Goal: Information Seeking & Learning: Learn about a topic

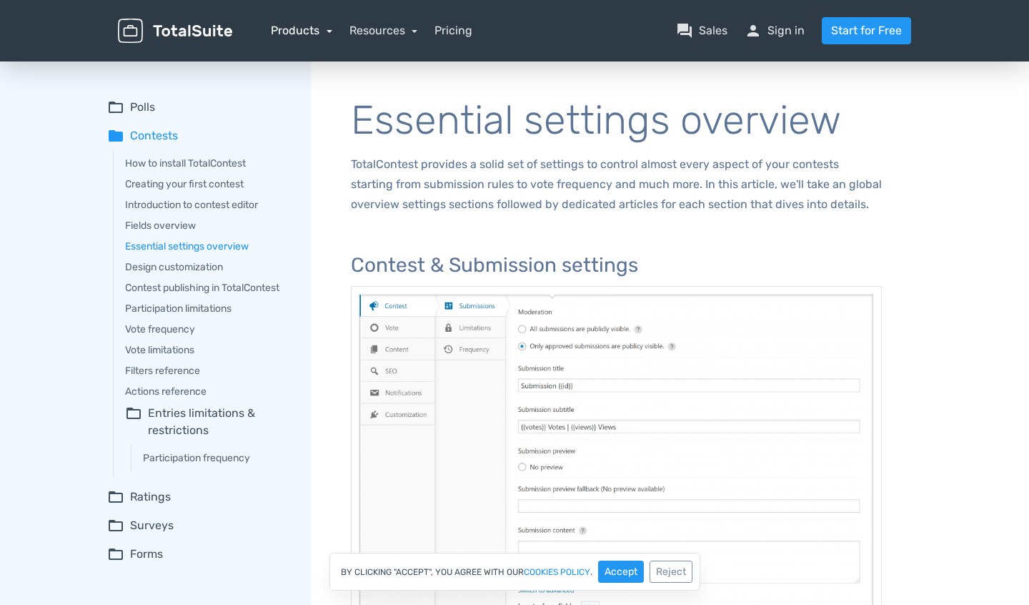
click at [317, 30] on link "Products" at bounding box center [301, 31] width 61 height 14
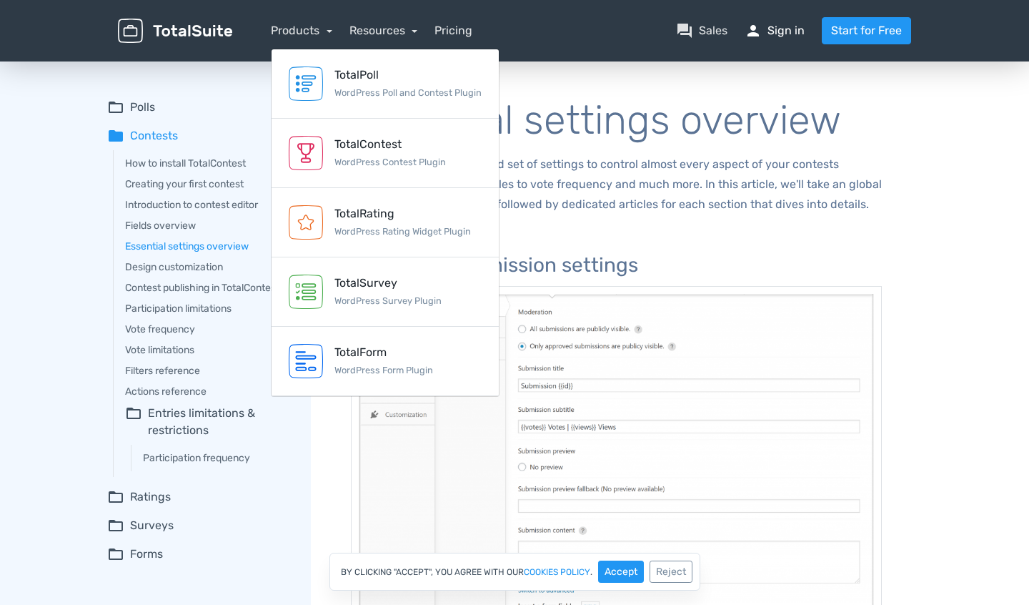
click at [791, 33] on link "person Sign in" at bounding box center [775, 30] width 60 height 17
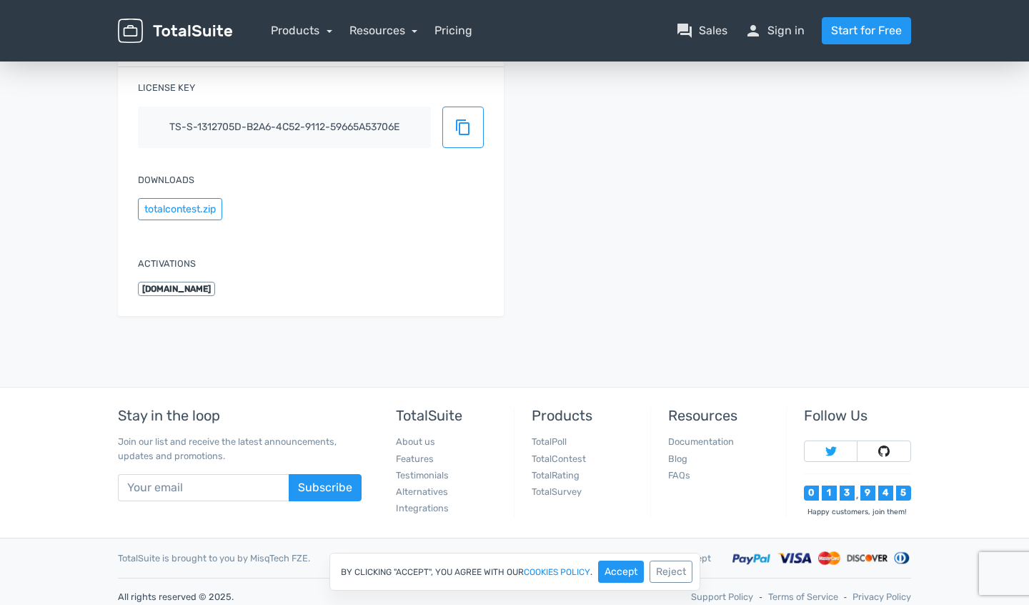
scroll to position [226, 0]
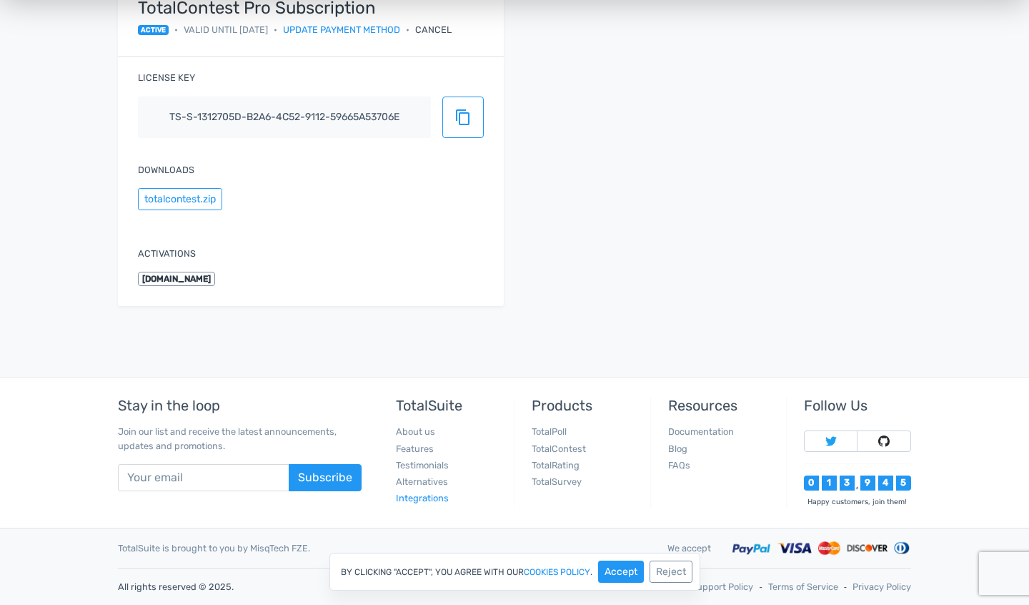
click at [430, 497] on link "Integrations" at bounding box center [422, 498] width 53 height 11
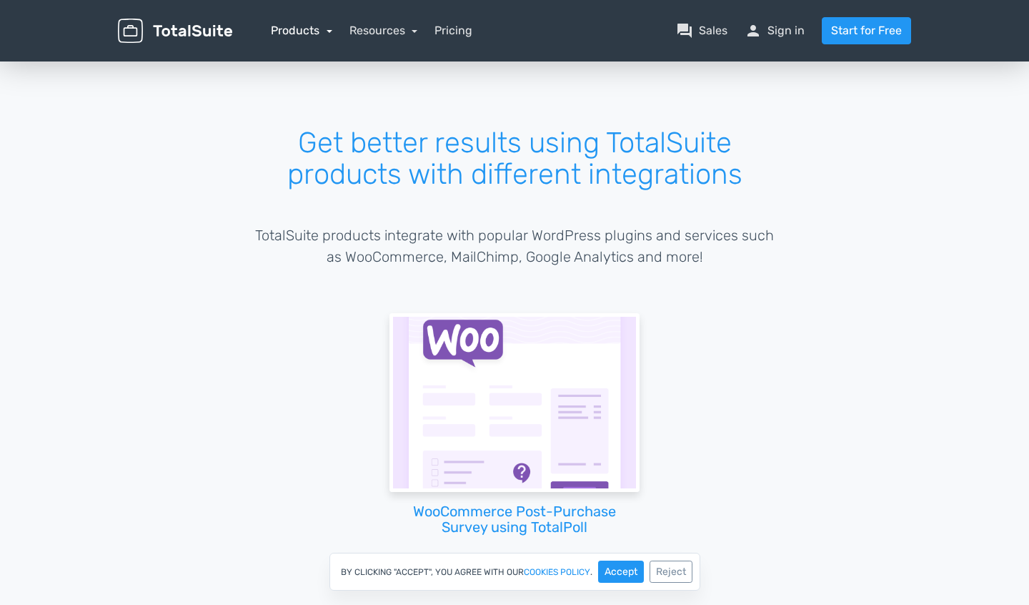
click at [299, 30] on link "Products" at bounding box center [301, 31] width 61 height 14
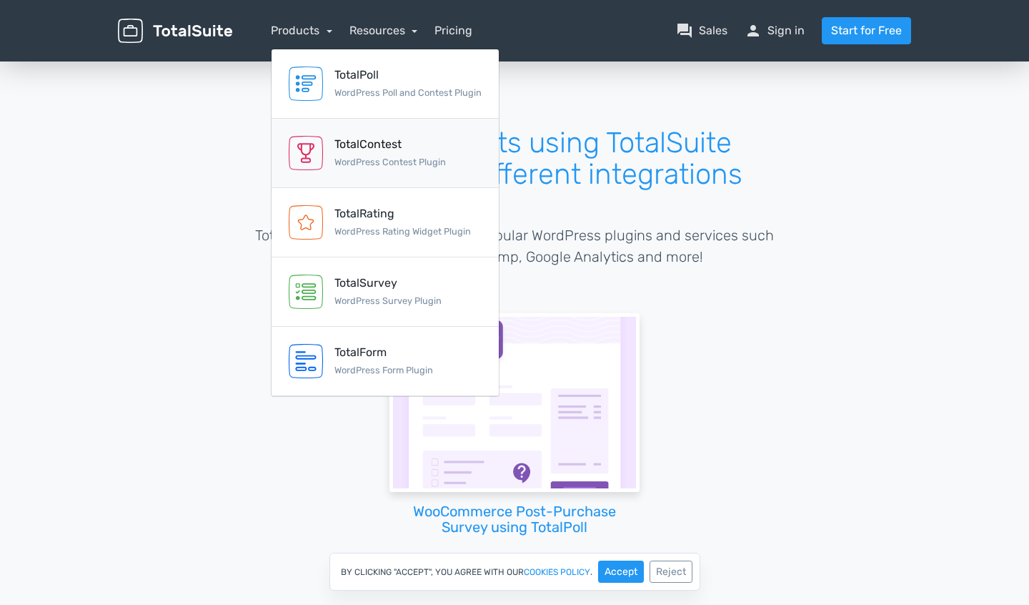
click at [380, 137] on div "TotalContest" at bounding box center [391, 144] width 112 height 17
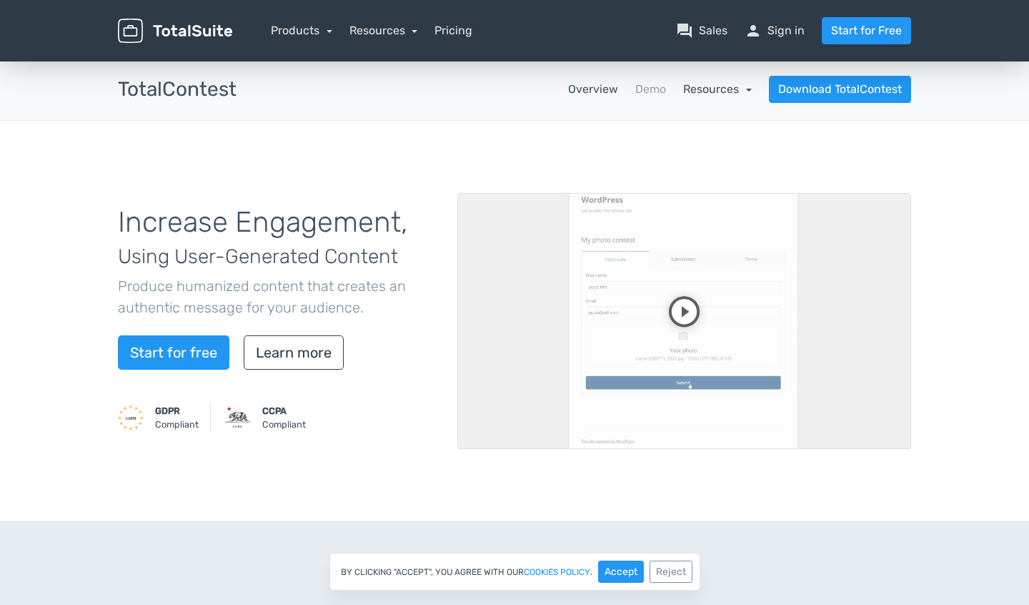
click at [695, 90] on link "Resources" at bounding box center [717, 89] width 69 height 14
click at [485, 141] on div "Increase Engagement, Using User-Generated Content Produce humanized content tha…" at bounding box center [514, 321] width 1029 height 401
click at [733, 88] on link "Resources" at bounding box center [717, 89] width 69 height 14
click at [654, 85] on link "Demo" at bounding box center [651, 89] width 31 height 17
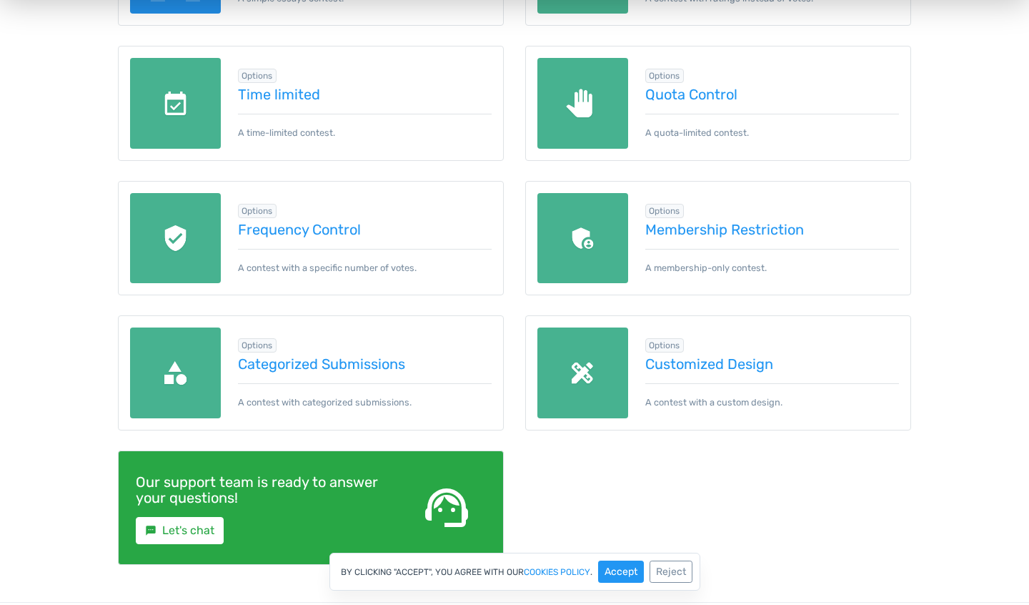
scroll to position [621, 0]
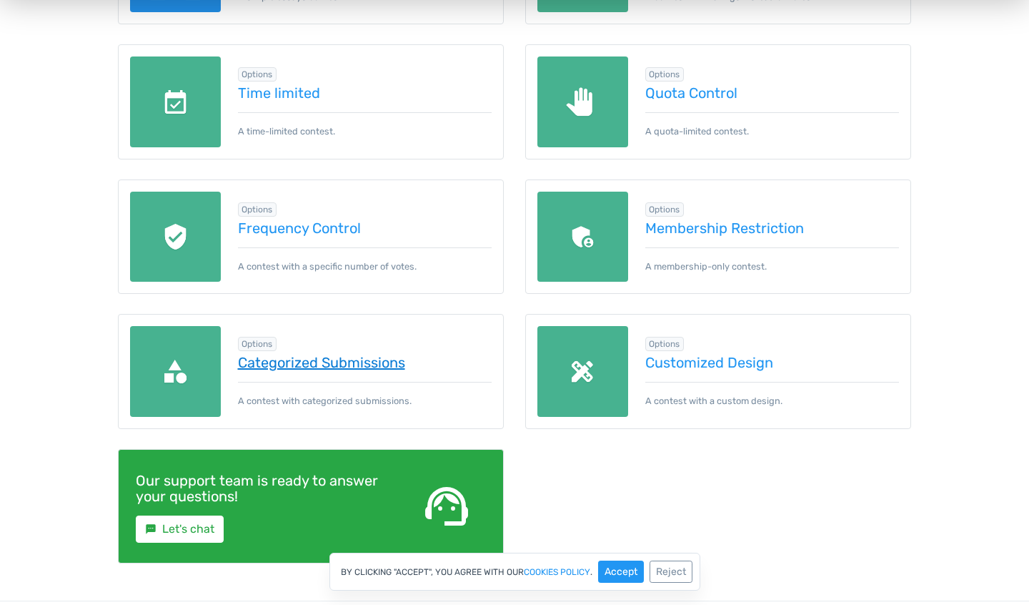
click at [359, 364] on link "Categorized Submissions" at bounding box center [365, 363] width 254 height 16
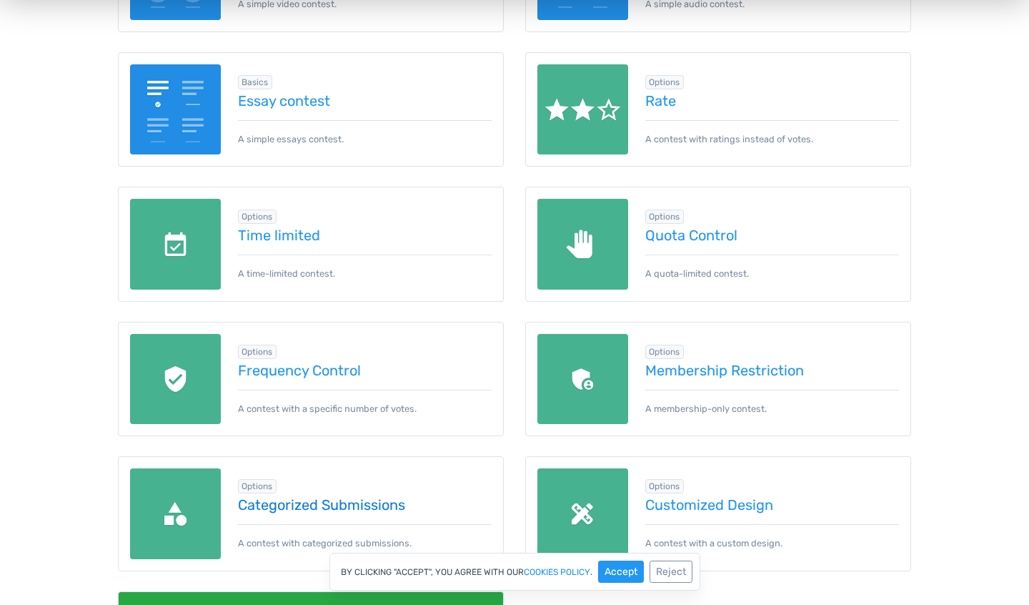
scroll to position [0, 0]
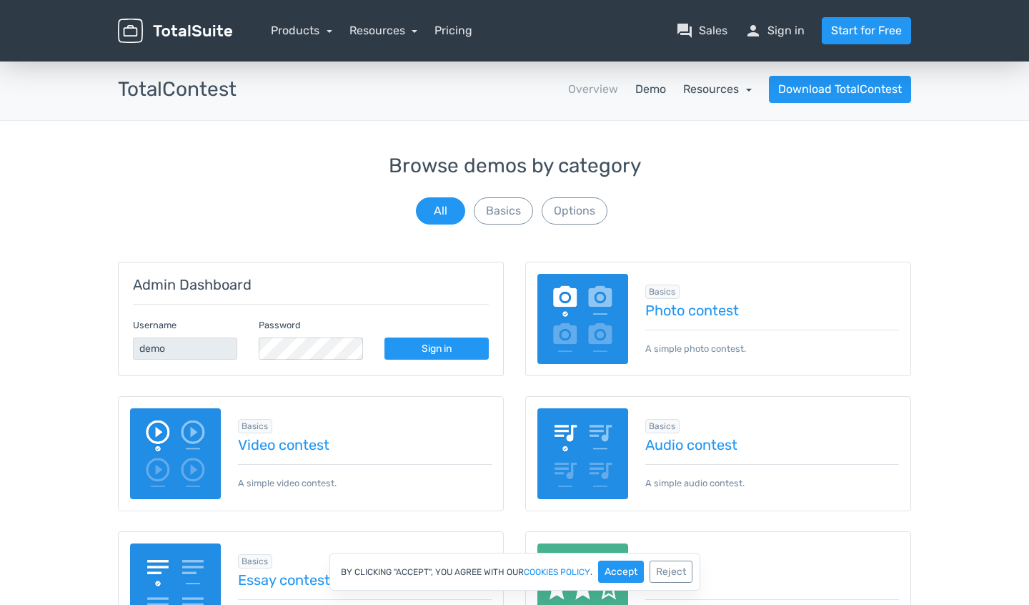
click at [714, 92] on link "Resources" at bounding box center [717, 89] width 69 height 14
click at [703, 123] on link "school Documentation" at bounding box center [684, 128] width 134 height 41
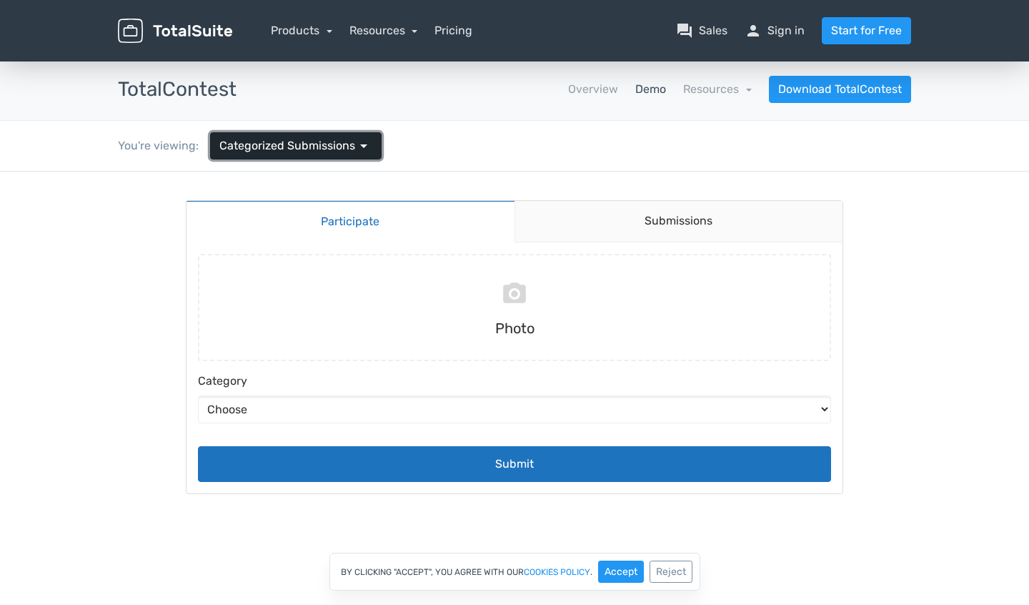
click at [359, 145] on span "arrow_drop_down" at bounding box center [363, 145] width 17 height 17
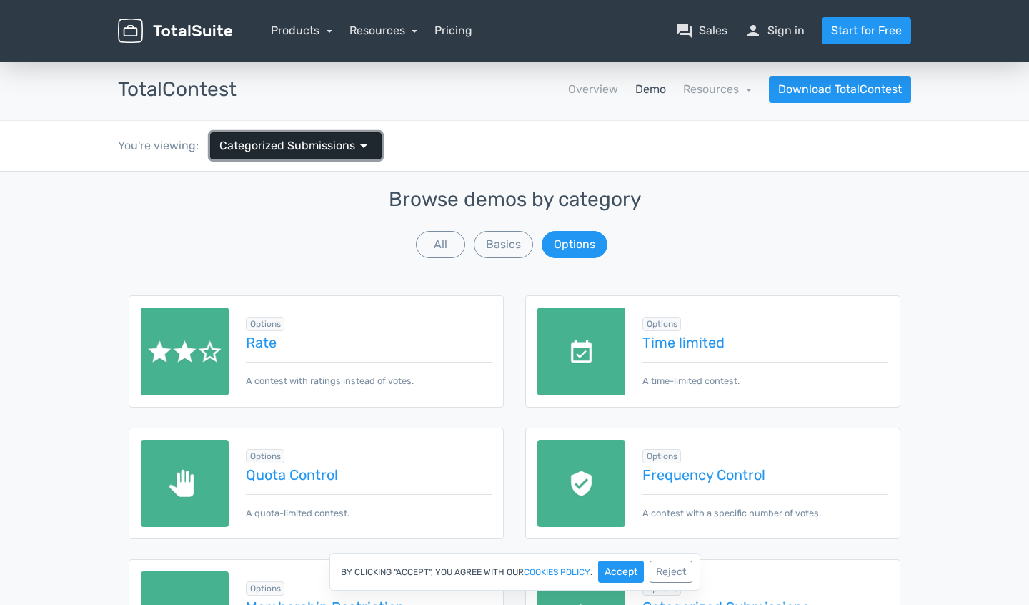
click at [362, 145] on span "arrow_drop_down" at bounding box center [363, 145] width 17 height 17
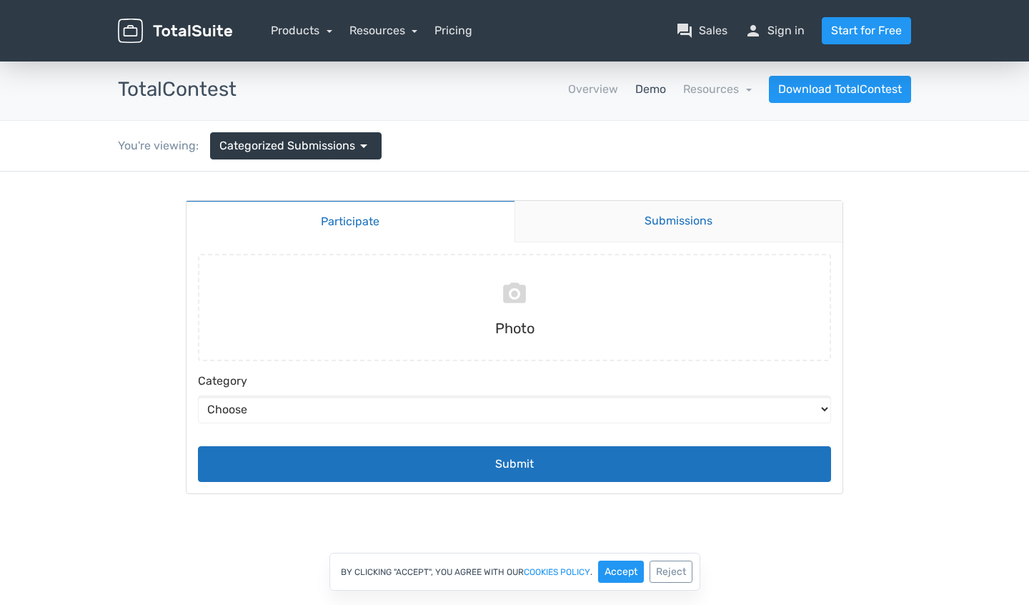
click at [601, 218] on link "Submissions" at bounding box center [679, 221] width 329 height 41
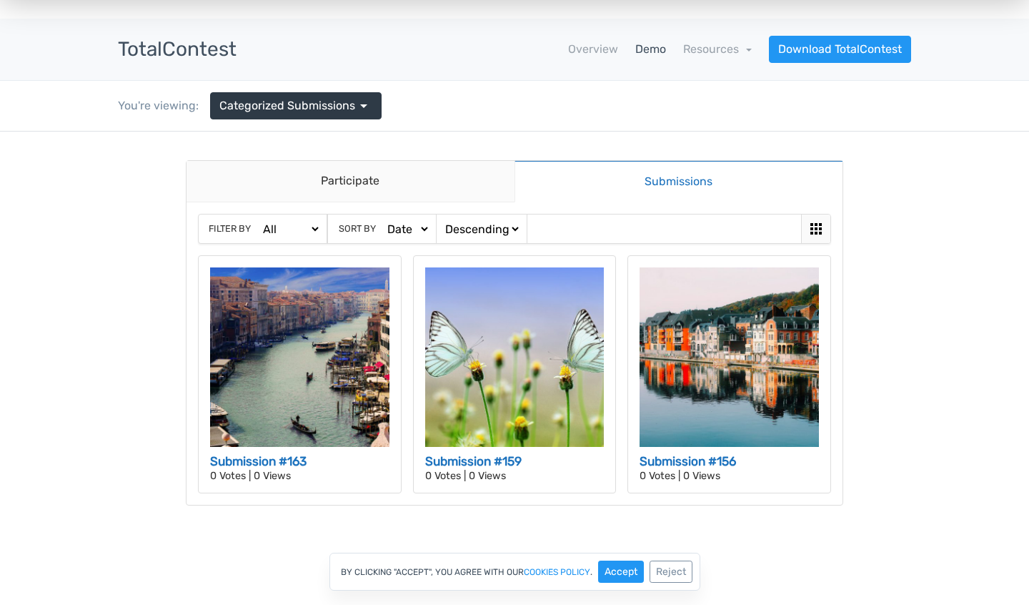
scroll to position [41, 0]
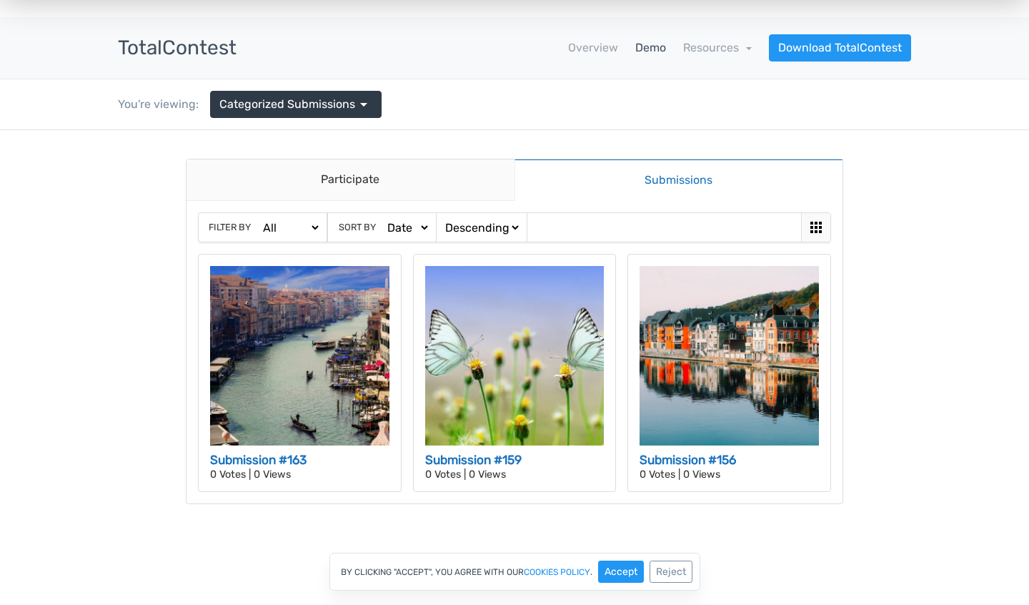
click at [317, 227] on select "All Abstract Humans Nature" at bounding box center [290, 227] width 61 height 15
click at [814, 224] on icon at bounding box center [816, 227] width 17 height 17
click at [335, 96] on span "Categorized Submissions" at bounding box center [287, 104] width 136 height 17
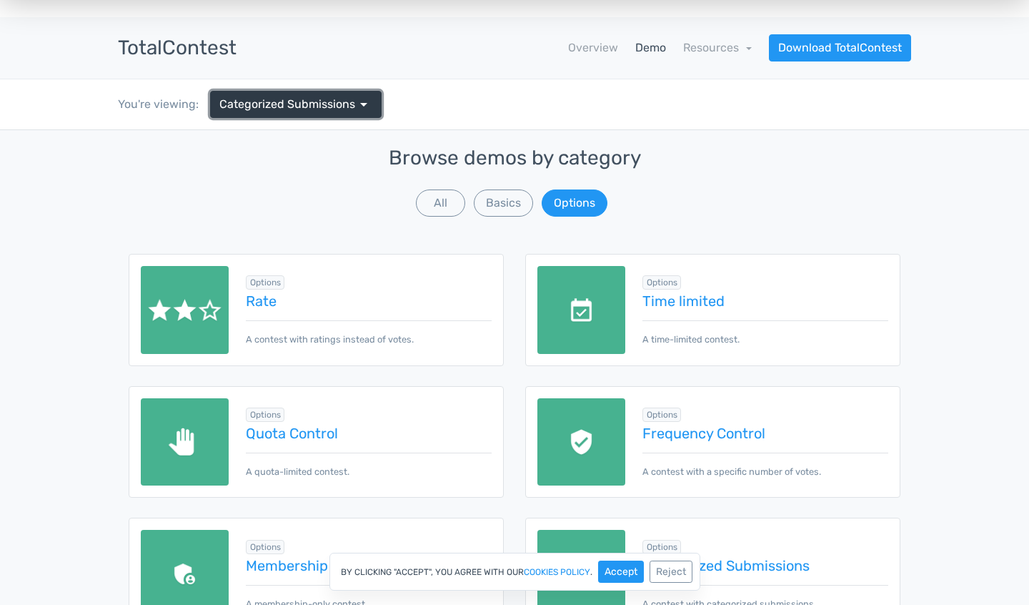
click at [344, 100] on span "Categorized Submissions" at bounding box center [287, 104] width 136 height 17
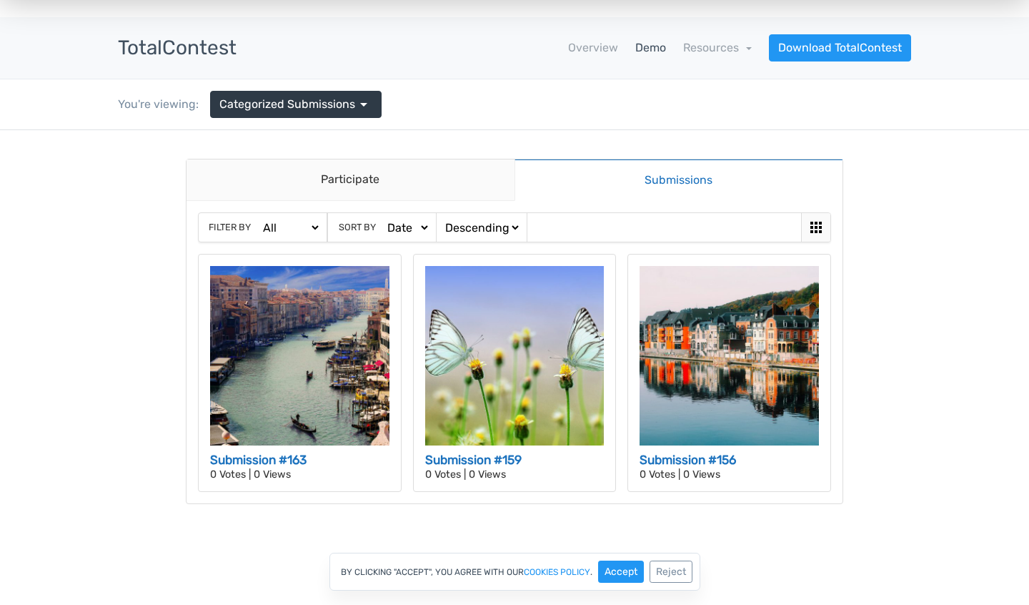
click at [639, 49] on link "Demo" at bounding box center [651, 47] width 31 height 17
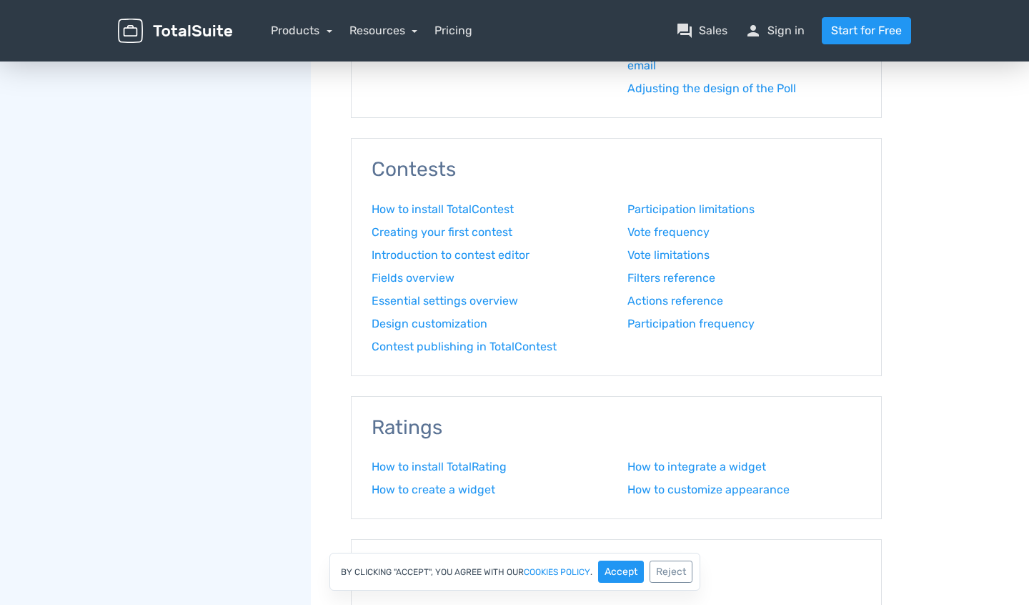
scroll to position [755, 0]
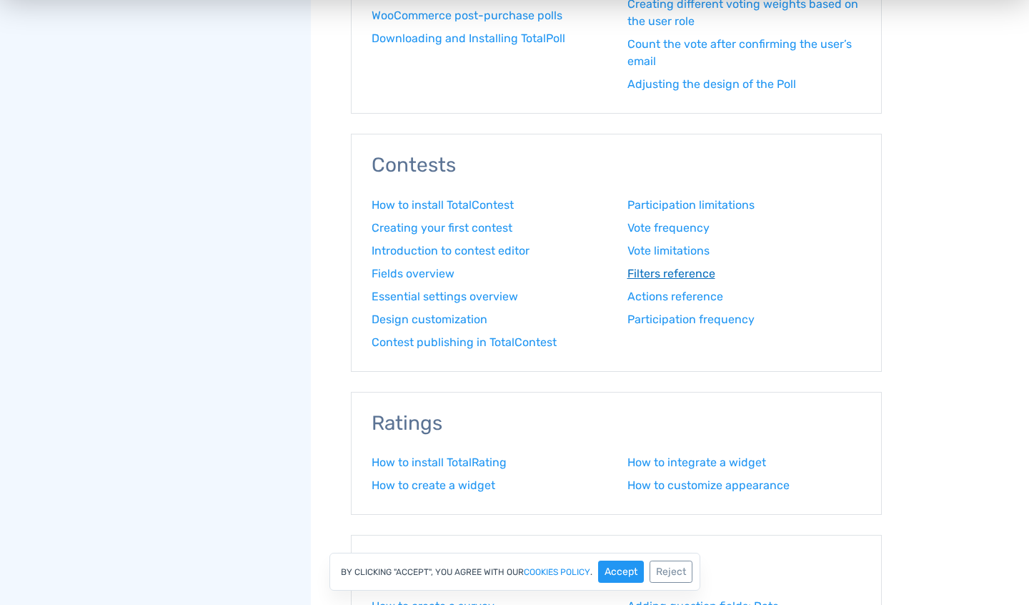
click at [651, 275] on link "Filters reference" at bounding box center [745, 273] width 234 height 17
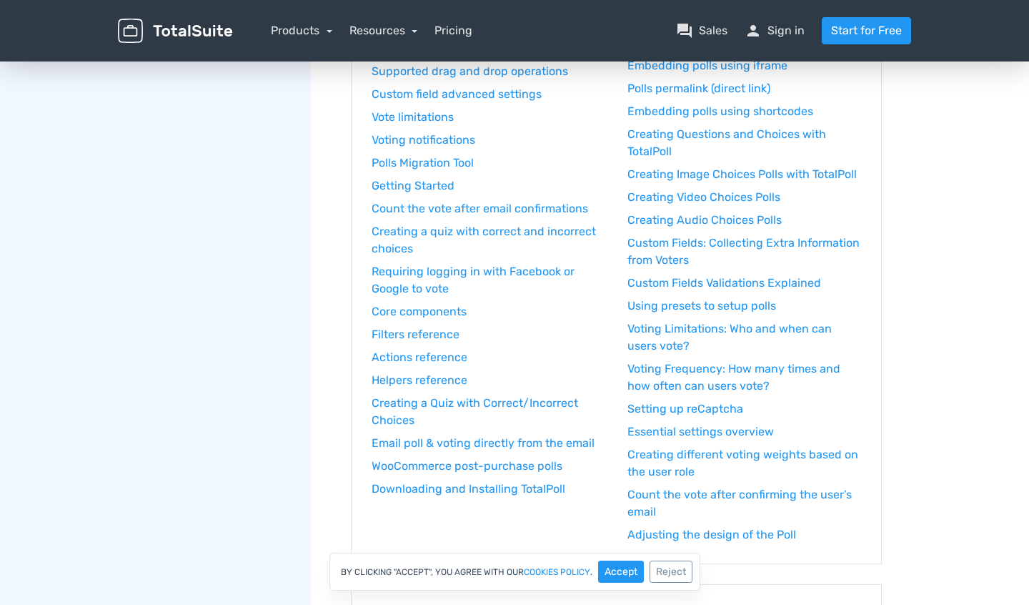
scroll to position [666, 0]
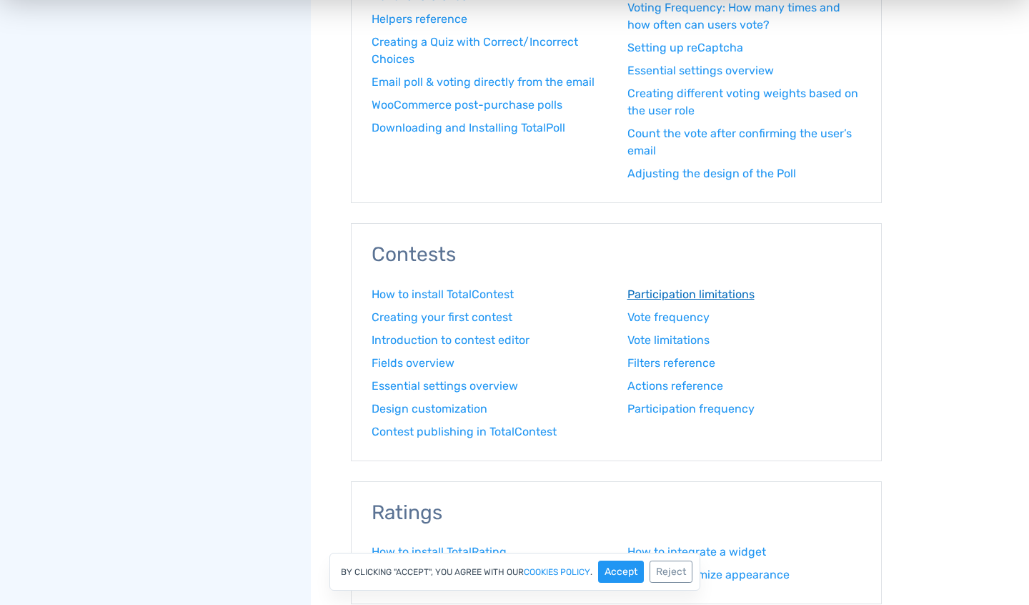
click at [680, 295] on link "Participation limitations" at bounding box center [745, 294] width 234 height 17
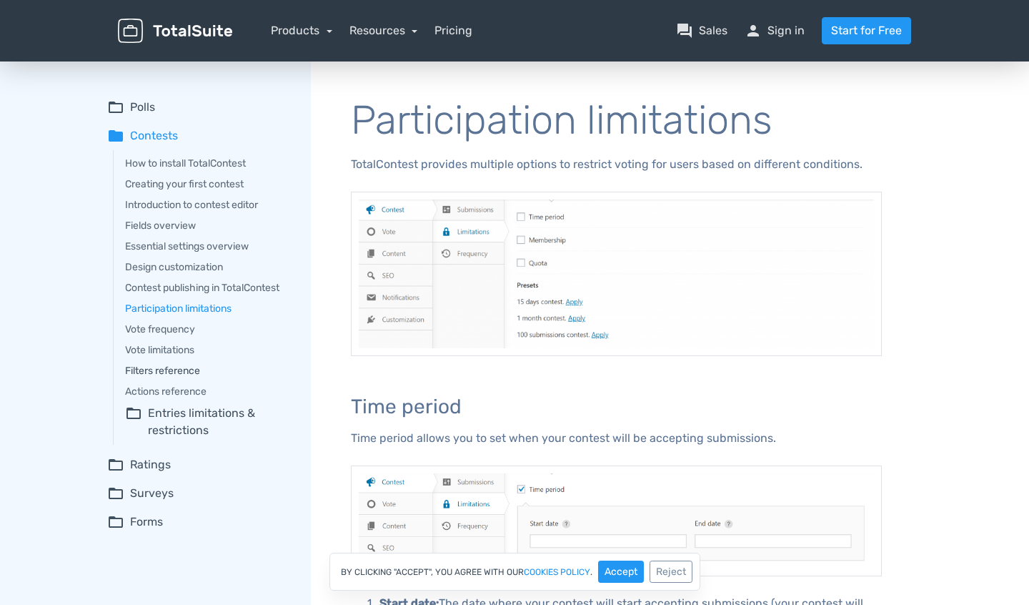
click at [178, 366] on link "Filters reference" at bounding box center [208, 370] width 166 height 15
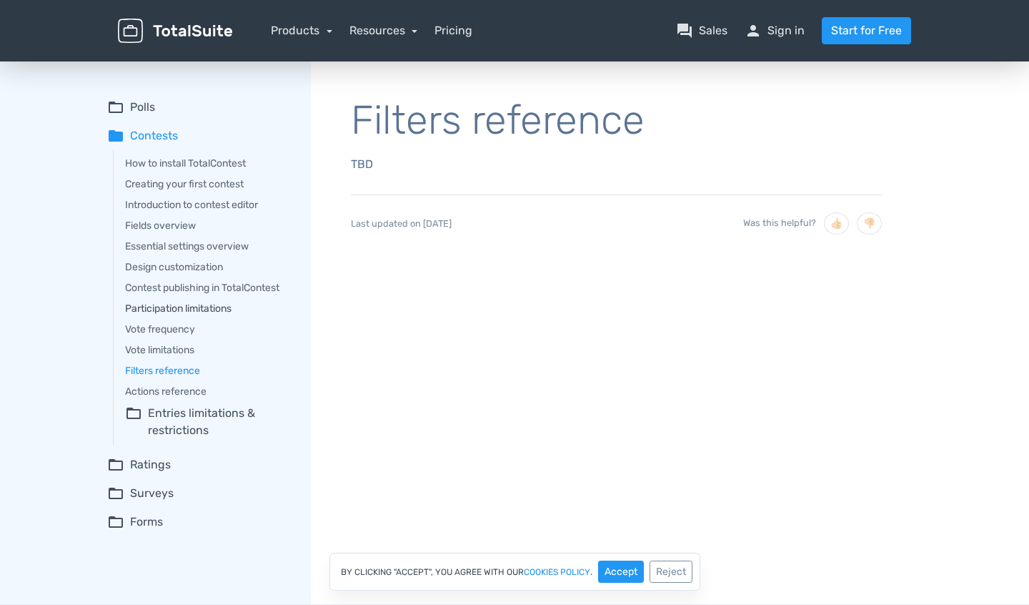
click at [172, 304] on link "Participation limitations" at bounding box center [208, 308] width 166 height 15
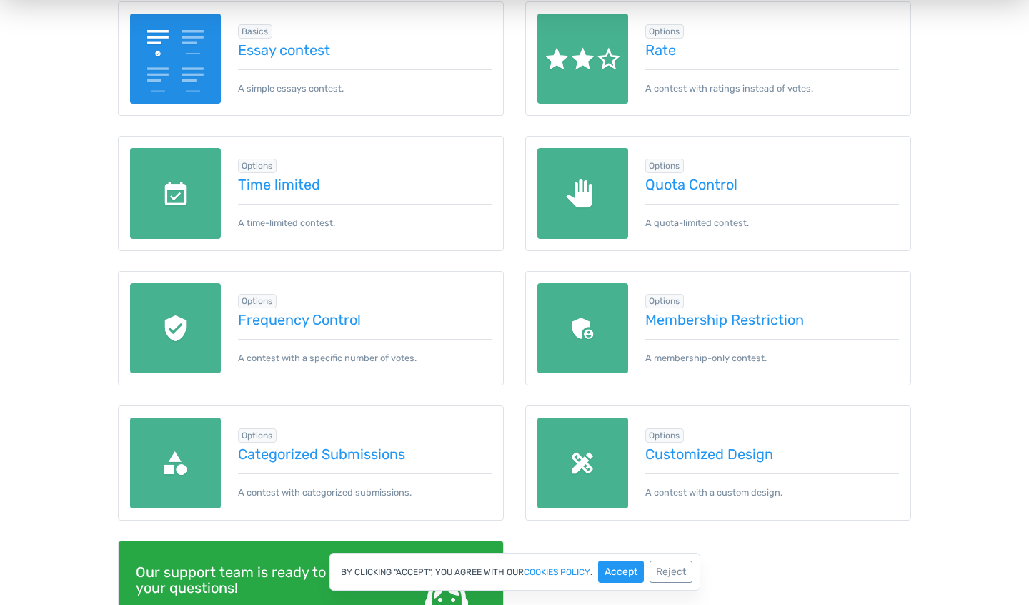
scroll to position [532, 0]
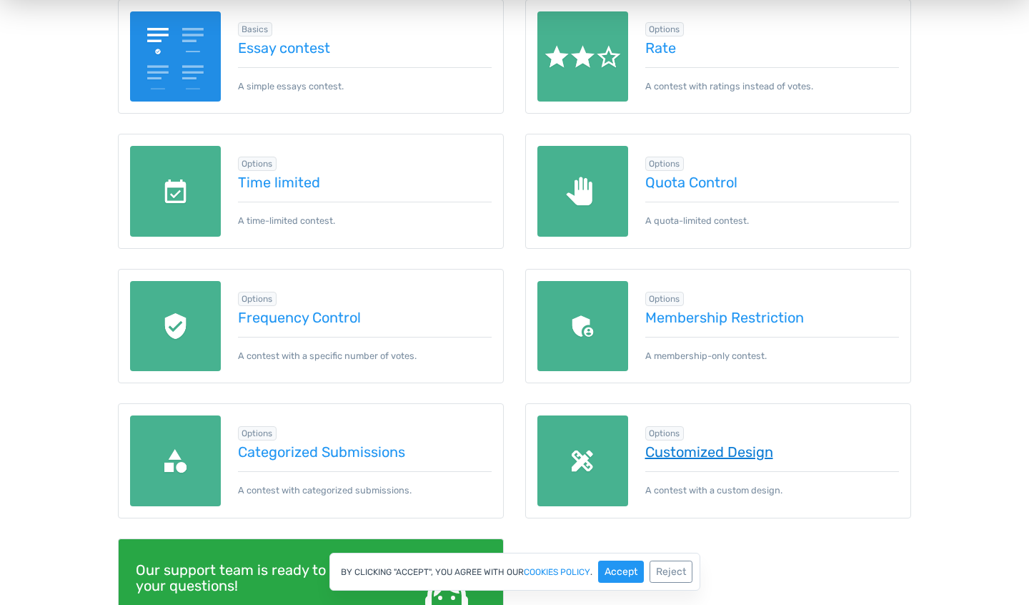
click at [682, 448] on link "Customized Design" at bounding box center [773, 452] width 254 height 16
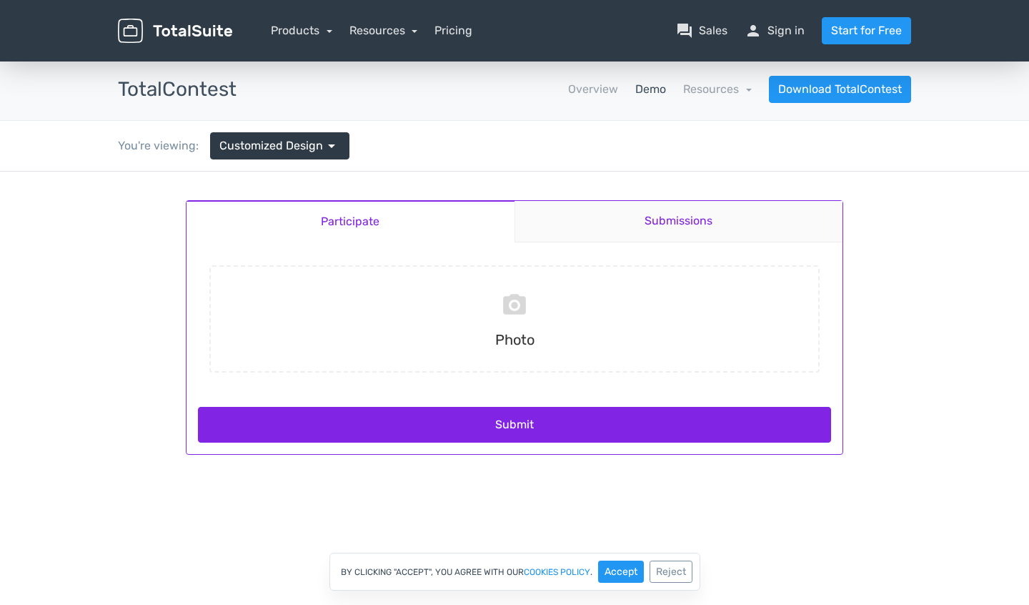
click at [619, 223] on link "Submissions" at bounding box center [679, 221] width 329 height 41
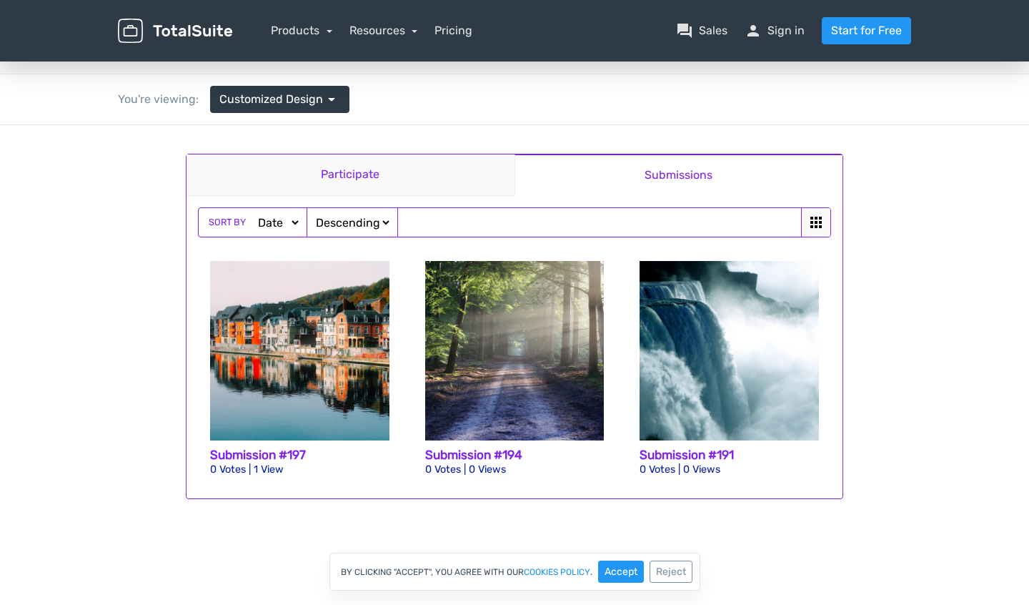
scroll to position [44, 0]
